Goal: Navigation & Orientation: Find specific page/section

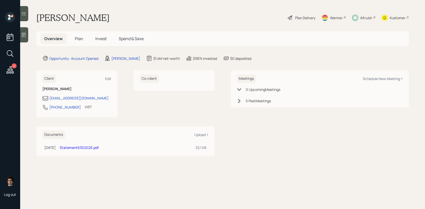
click at [79, 42] on h5 "Plan" at bounding box center [79, 38] width 16 height 11
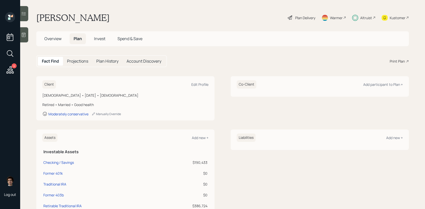
click at [95, 42] on h5 "Invest" at bounding box center [99, 38] width 19 height 11
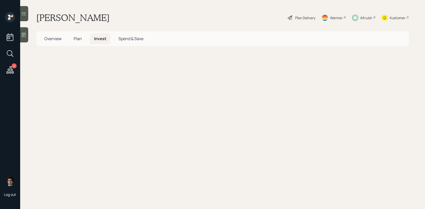
click at [95, 42] on h5 "Invest" at bounding box center [100, 38] width 20 height 11
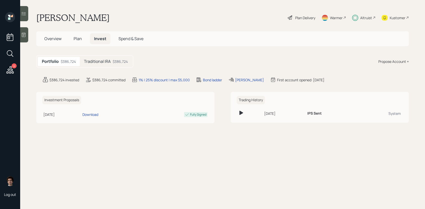
click at [46, 42] on h5 "Overview" at bounding box center [52, 38] width 25 height 11
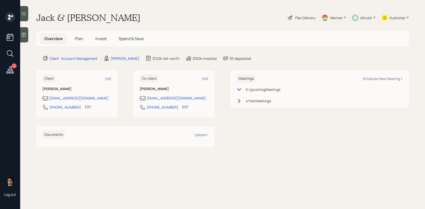
click at [95, 38] on span "Invest" at bounding box center [100, 39] width 11 height 6
